Goal: Information Seeking & Learning: Learn about a topic

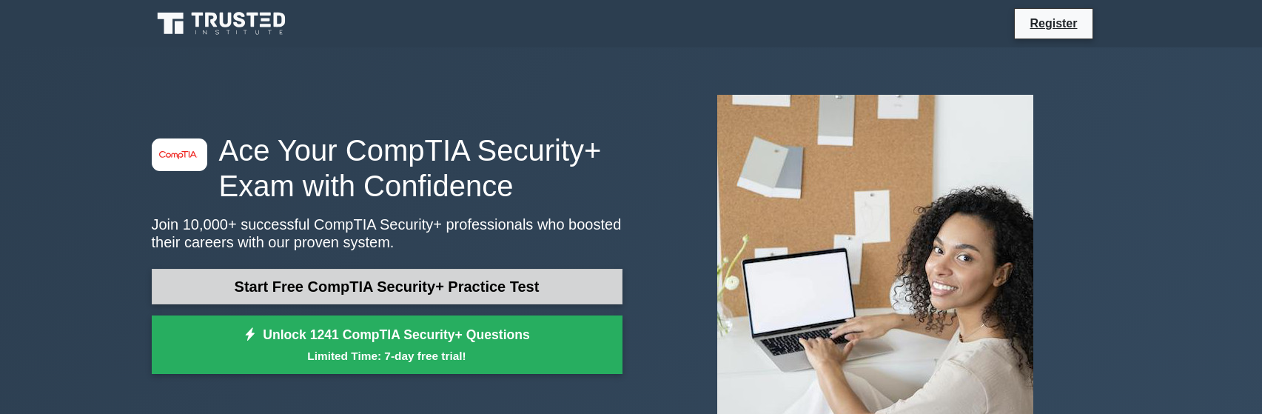
click at [270, 289] on link "Start Free CompTIA Security+ Practice Test" at bounding box center [387, 287] width 471 height 36
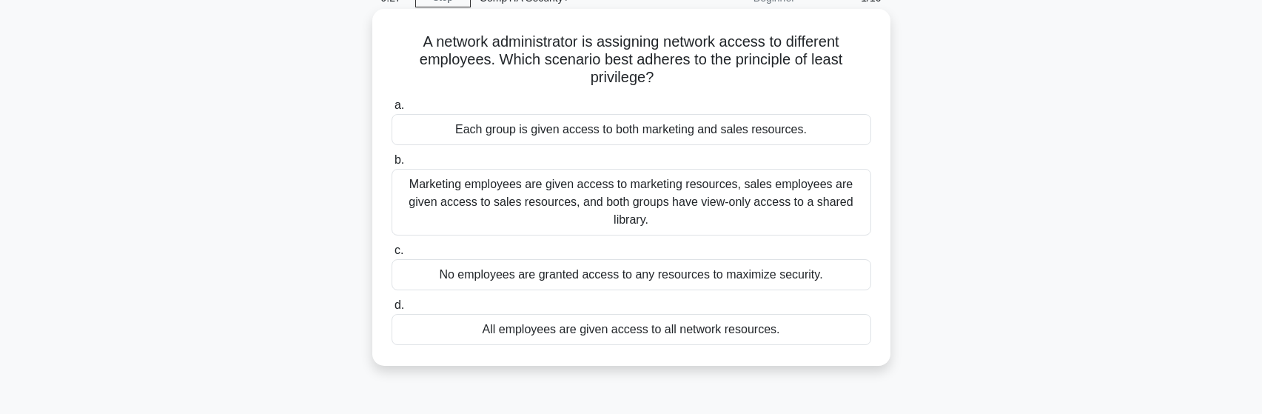
click at [486, 185] on div "Marketing employees are given access to marketing resources, sales employees ar…" at bounding box center [632, 202] width 480 height 67
click at [392, 165] on input "b. Marketing employees are given access to marketing resources, sales employees…" at bounding box center [392, 160] width 0 height 10
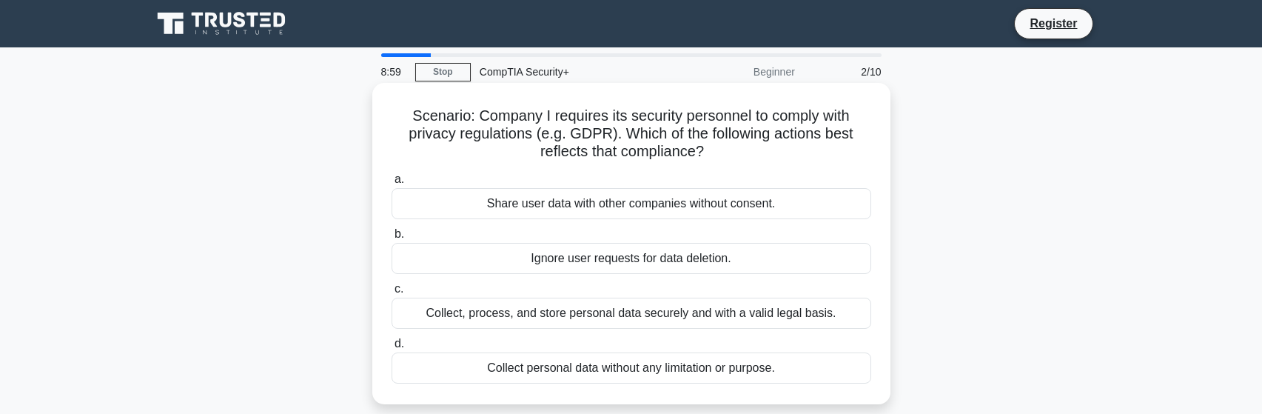
click at [715, 309] on div "Collect, process, and store personal data securely and with a valid legal basis." at bounding box center [632, 313] width 480 height 31
click at [392, 294] on input "c. Collect, process, and store personal data securely and with a valid legal ba…" at bounding box center [392, 289] width 0 height 10
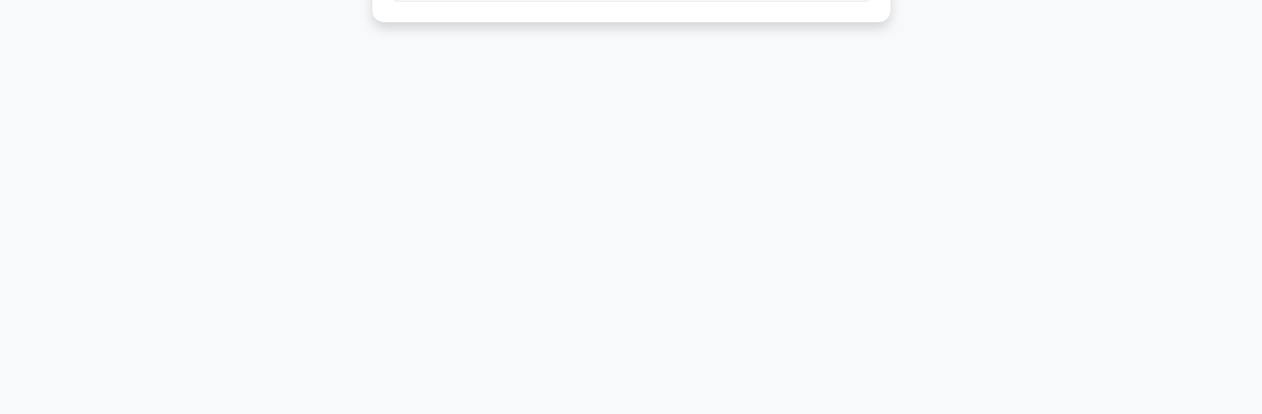
scroll to position [16, 0]
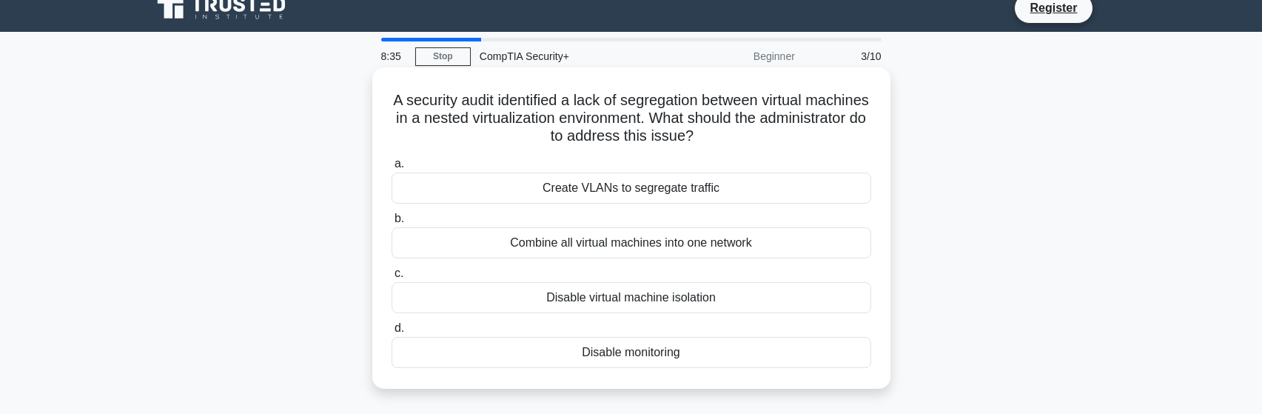
click at [708, 181] on div "Create VLANs to segregate traffic" at bounding box center [632, 188] width 480 height 31
click at [392, 169] on input "a. Create VLANs to segregate traffic" at bounding box center [392, 164] width 0 height 10
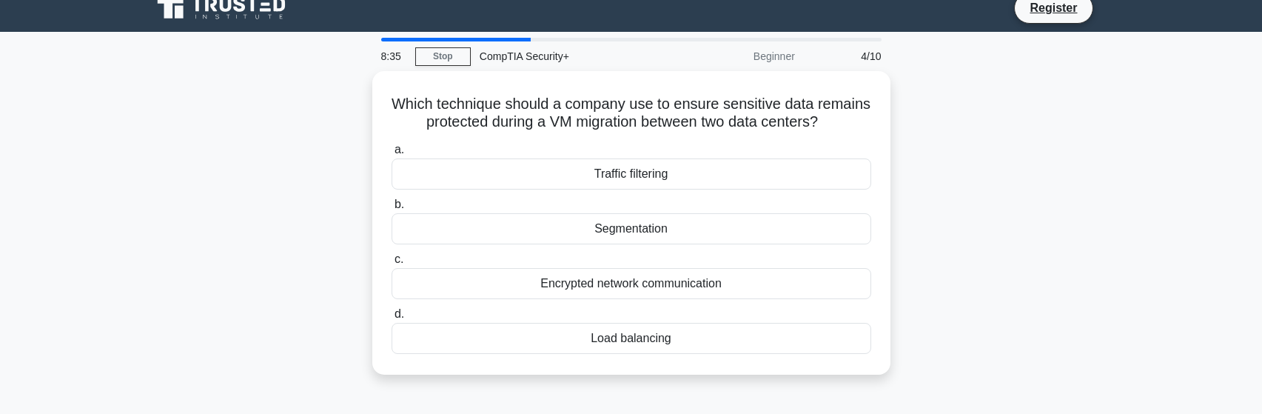
scroll to position [0, 0]
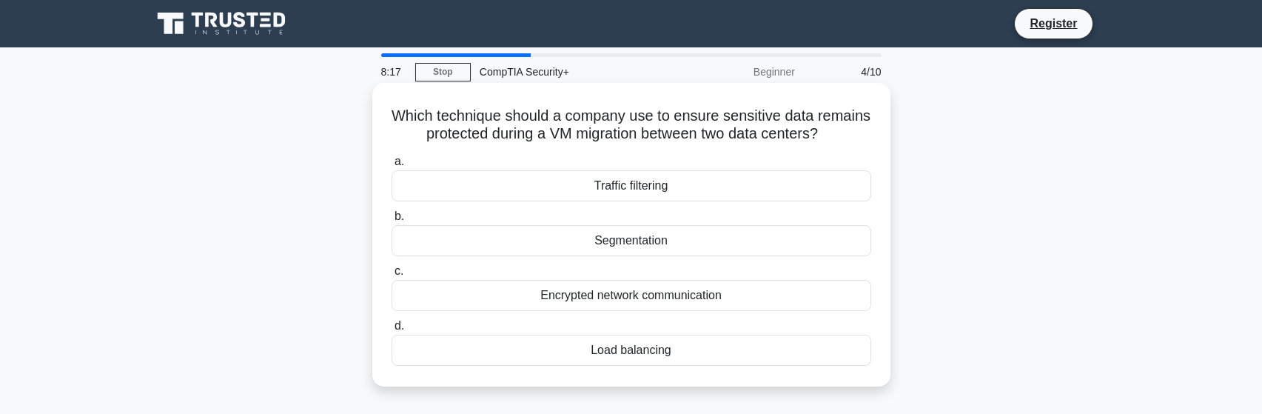
click at [697, 311] on div "Encrypted network communication" at bounding box center [632, 295] width 480 height 31
click at [392, 276] on input "c. Encrypted network communication" at bounding box center [392, 272] width 0 height 10
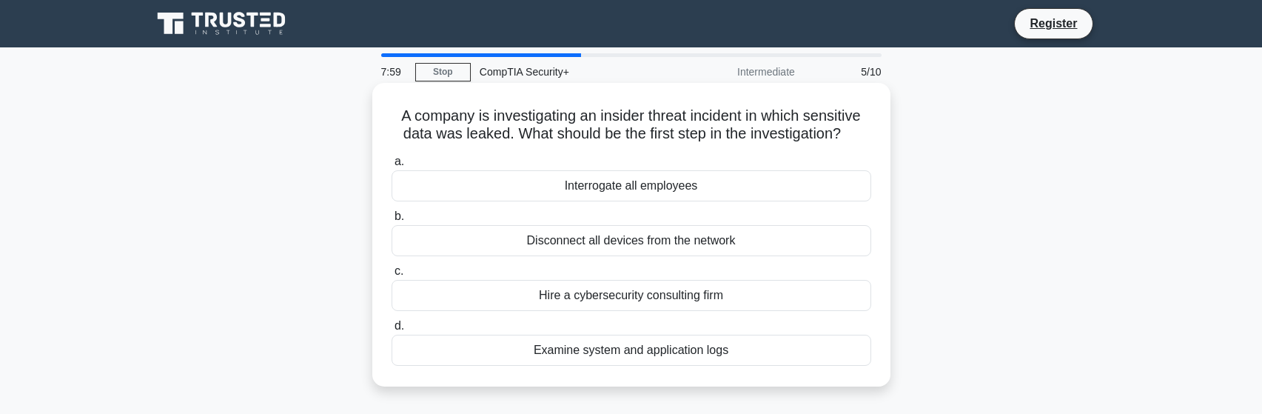
click at [700, 347] on div "Examine system and application logs" at bounding box center [632, 350] width 480 height 31
click at [392, 331] on input "d. Examine system and application logs" at bounding box center [392, 326] width 0 height 10
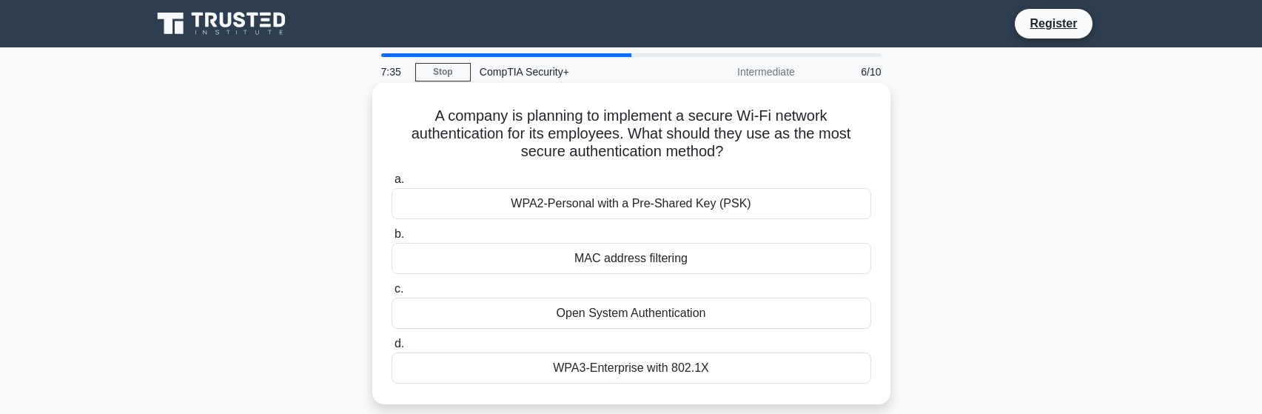
click at [581, 369] on div "WPA3-Enterprise with 802.1X" at bounding box center [632, 367] width 480 height 31
click at [392, 349] on input "d. WPA3-Enterprise with 802.1X" at bounding box center [392, 344] width 0 height 10
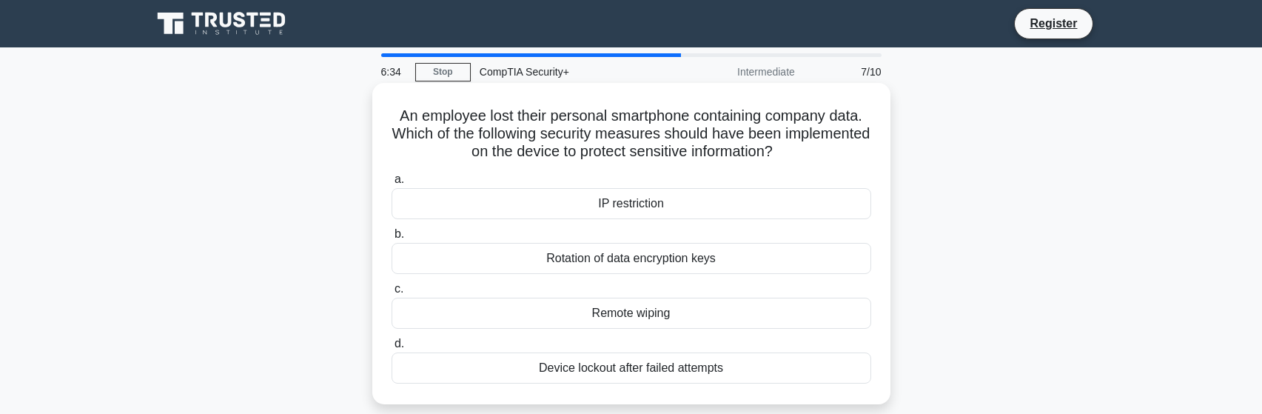
click at [633, 314] on div "Remote wiping" at bounding box center [632, 313] width 480 height 31
click at [392, 294] on input "c. Remote wiping" at bounding box center [392, 289] width 0 height 10
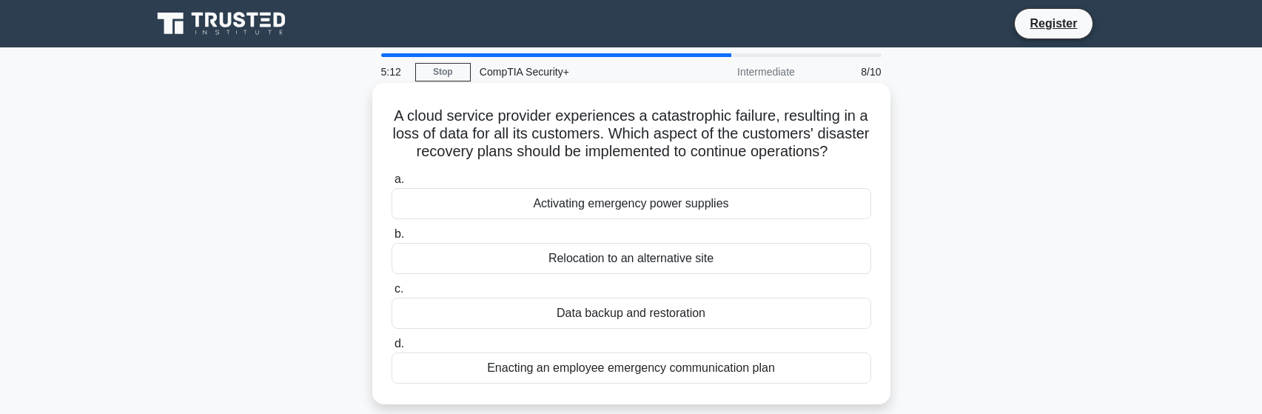
click at [687, 329] on div "Data backup and restoration" at bounding box center [632, 313] width 480 height 31
click at [392, 294] on input "c. Data backup and restoration" at bounding box center [392, 289] width 0 height 10
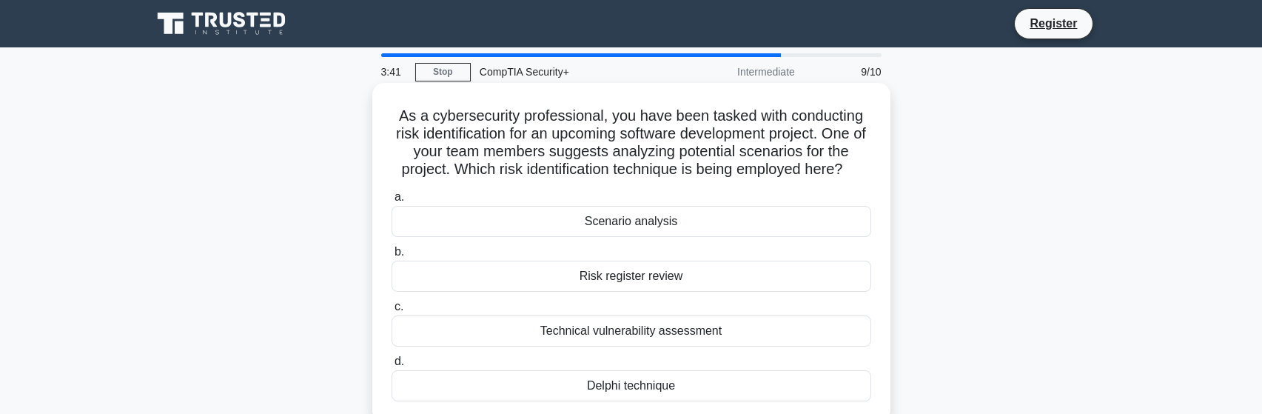
click at [777, 328] on div "Technical vulnerability assessment" at bounding box center [632, 330] width 480 height 31
click at [392, 312] on input "c. Technical vulnerability assessment" at bounding box center [392, 307] width 0 height 10
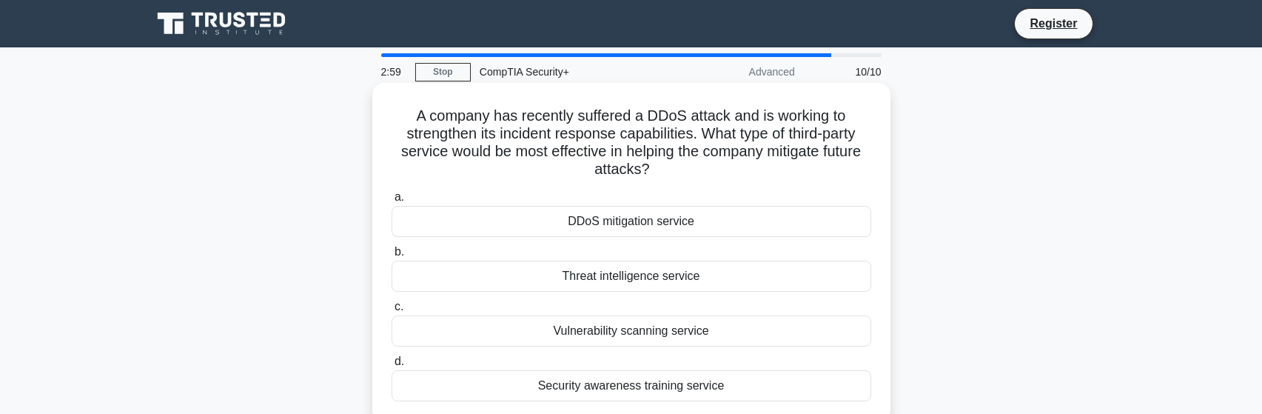
click at [637, 238] on div "a. DDoS mitigation service b. Threat intelligence service c. d." at bounding box center [632, 294] width 498 height 219
click at [644, 230] on div "DDoS mitigation service" at bounding box center [632, 221] width 480 height 31
click at [392, 202] on input "a. DDoS mitigation service" at bounding box center [392, 198] width 0 height 10
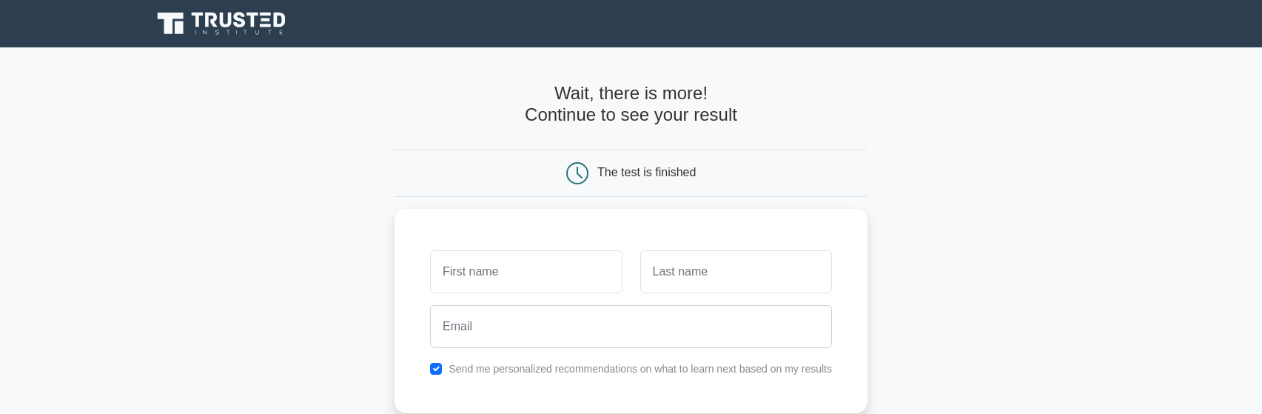
scroll to position [148, 0]
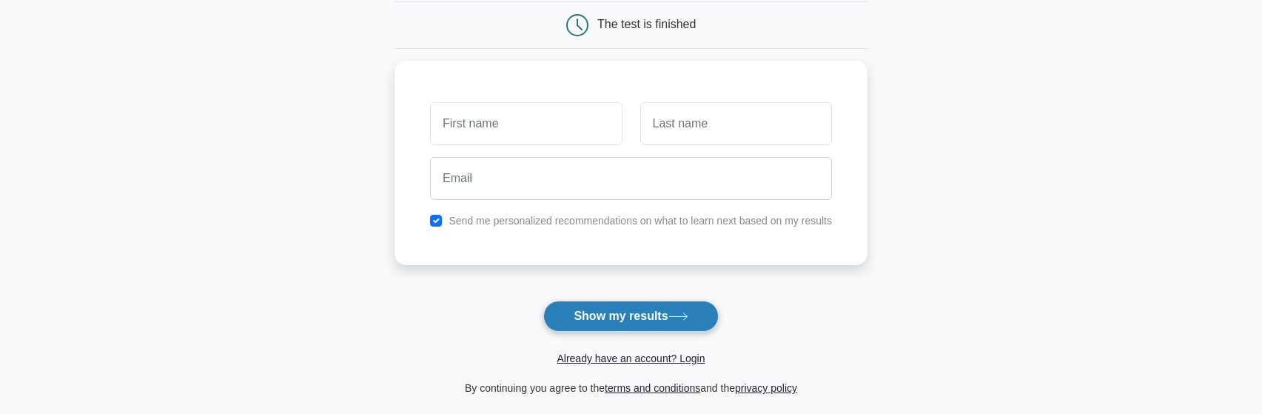
click at [580, 309] on button "Show my results" at bounding box center [630, 316] width 175 height 31
click at [615, 355] on link "Already have an account? Login" at bounding box center [631, 358] width 148 height 12
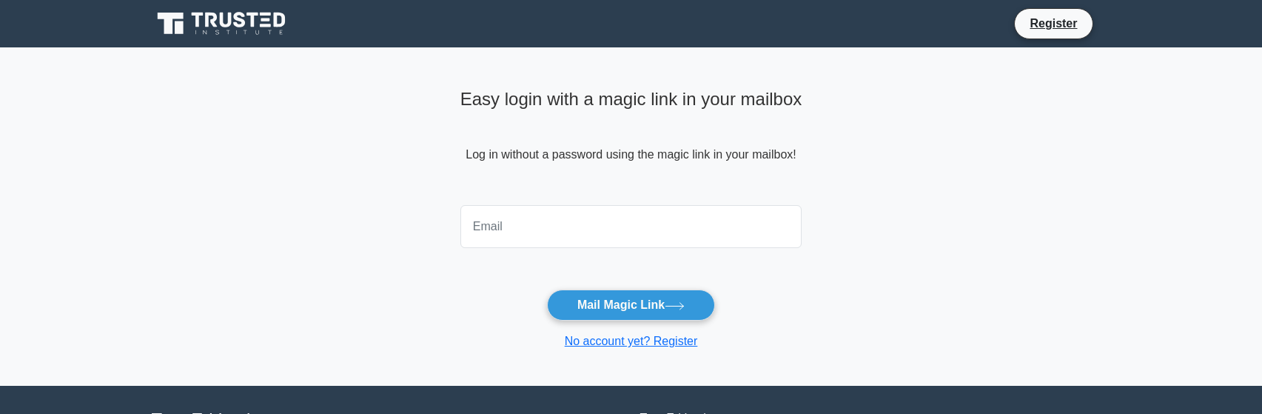
click at [551, 239] on input "email" at bounding box center [632, 226] width 342 height 43
type input "daveproque@gmail.com"
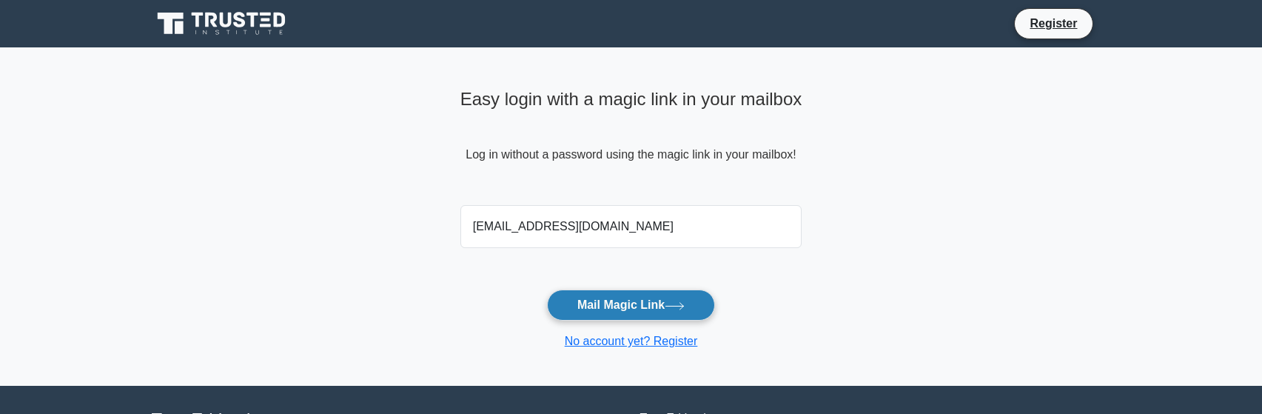
click at [595, 297] on button "Mail Magic Link" at bounding box center [631, 304] width 168 height 31
